Goal: Communication & Community: Connect with others

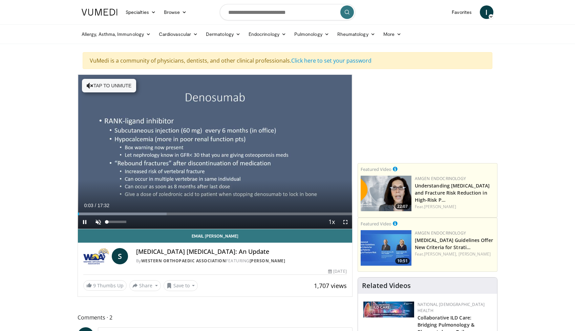
click at [101, 222] on span "Video Player" at bounding box center [98, 222] width 14 height 14
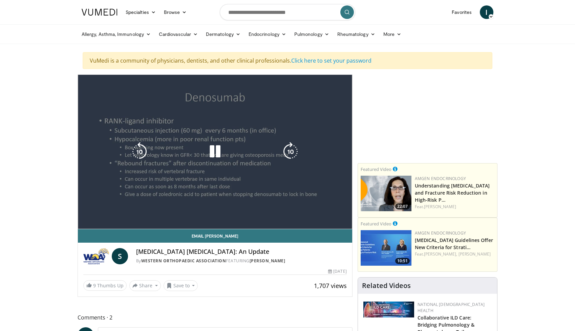
click at [119, 226] on video-js "**********" at bounding box center [215, 152] width 274 height 154
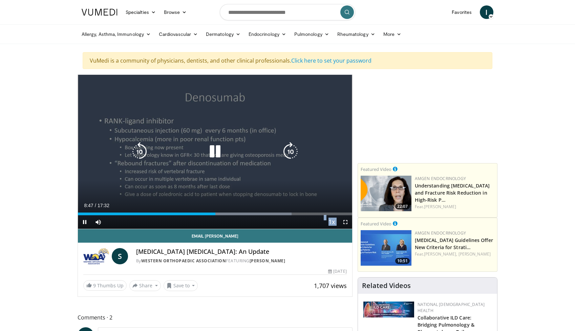
drag, startPoint x: 114, startPoint y: 228, endPoint x: 83, endPoint y: 223, distance: 31.5
click at [83, 223] on div "Current Time 8:47 / Duration 17:32 Pause Skip Backward Skip Forward Mute 100% L…" at bounding box center [215, 222] width 274 height 14
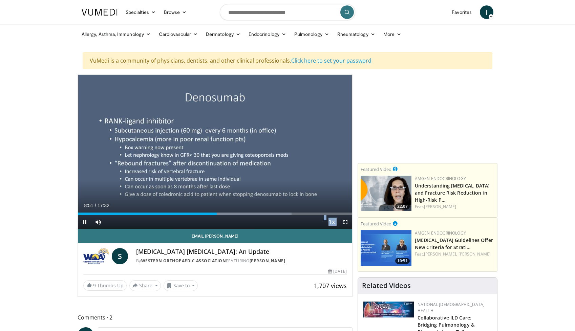
click at [85, 221] on span "Video Player" at bounding box center [85, 222] width 14 height 14
click at [86, 219] on span "Video Player" at bounding box center [85, 222] width 14 height 14
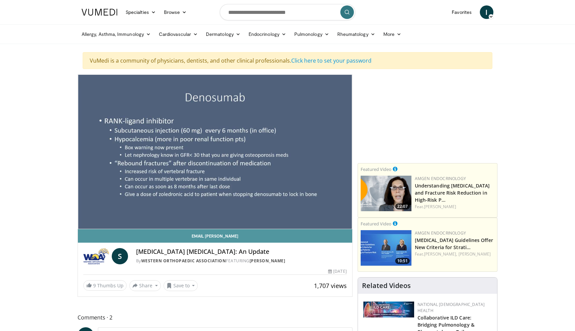
click at [84, 233] on link "Email [PERSON_NAME]" at bounding box center [215, 236] width 274 height 14
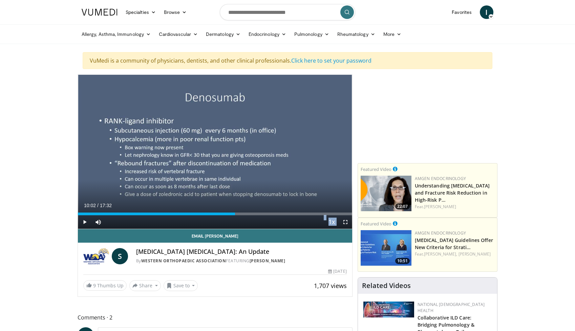
drag, startPoint x: 109, startPoint y: 215, endPoint x: 235, endPoint y: 219, distance: 125.3
click at [235, 220] on div "Current Time 10:02 / Duration 17:32 Play Skip Backward Skip Forward Mute 0% Loa…" at bounding box center [215, 222] width 274 height 14
click at [84, 221] on span "Video Player" at bounding box center [85, 222] width 14 height 14
click at [85, 222] on span "Video Player" at bounding box center [85, 222] width 14 height 14
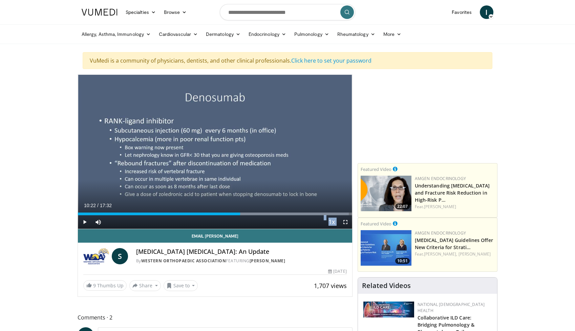
click at [85, 223] on span "Video Player" at bounding box center [85, 222] width 14 height 14
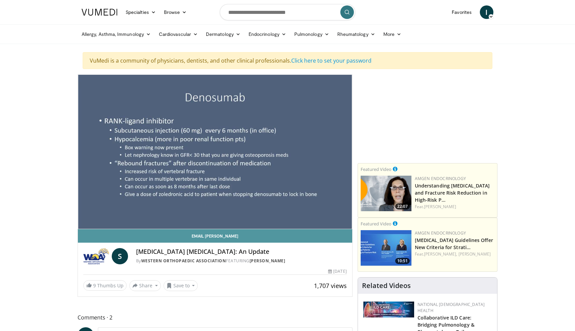
click at [84, 234] on link "Email [PERSON_NAME]" at bounding box center [215, 236] width 274 height 14
click at [88, 234] on link "Email [PERSON_NAME]" at bounding box center [215, 236] width 274 height 14
